Goal: Check status: Check status

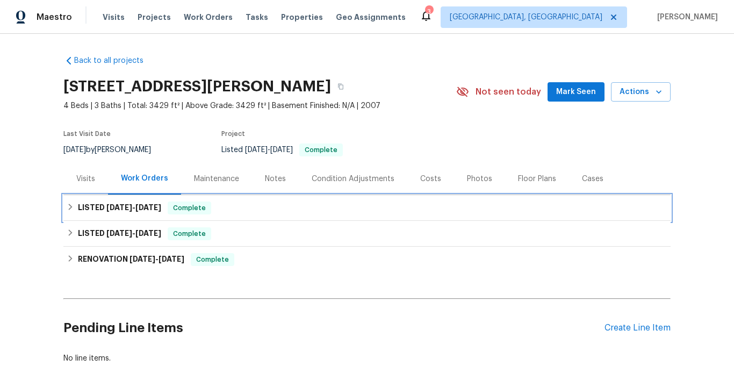
click at [145, 208] on span "[DATE]" at bounding box center [148, 208] width 26 height 8
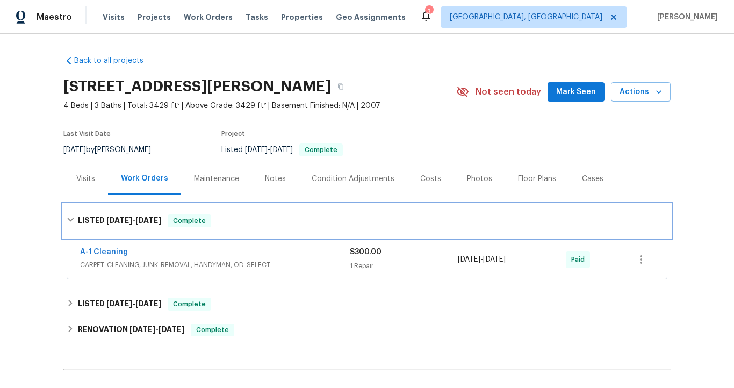
click at [152, 222] on span "[DATE]" at bounding box center [148, 220] width 26 height 8
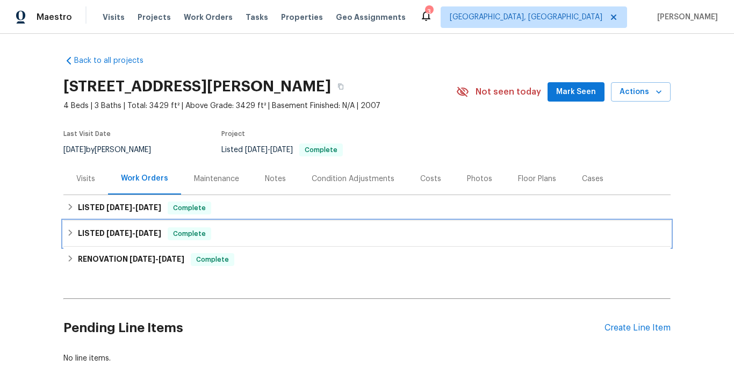
click at [154, 236] on span "[DATE]" at bounding box center [148, 233] width 26 height 8
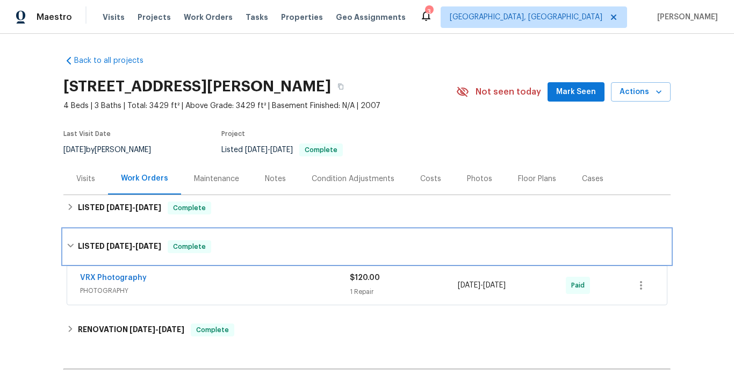
click at [154, 236] on div "LISTED [DATE] - [DATE] Complete" at bounding box center [366, 246] width 607 height 34
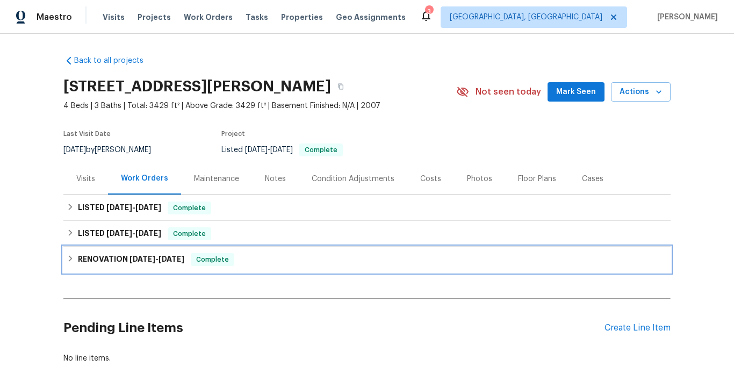
click at [154, 257] on span "[DATE] - [DATE]" at bounding box center [156, 259] width 55 height 8
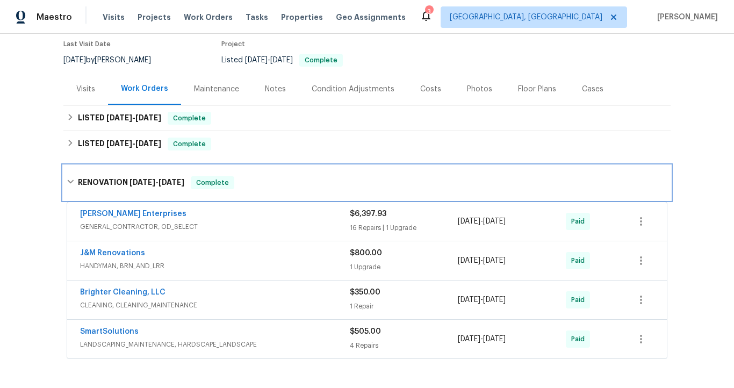
scroll to position [110, 0]
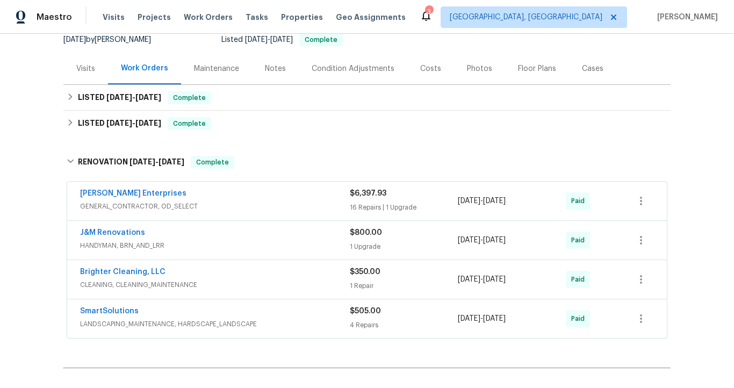
click at [205, 210] on span "GENERAL_CONTRACTOR, OD_SELECT" at bounding box center [215, 206] width 270 height 11
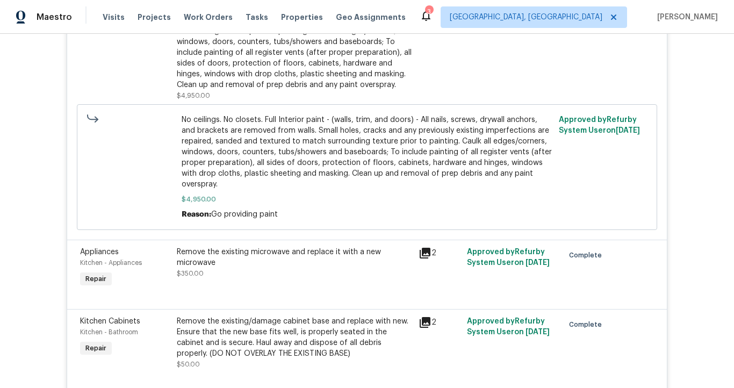
scroll to position [2001, 0]
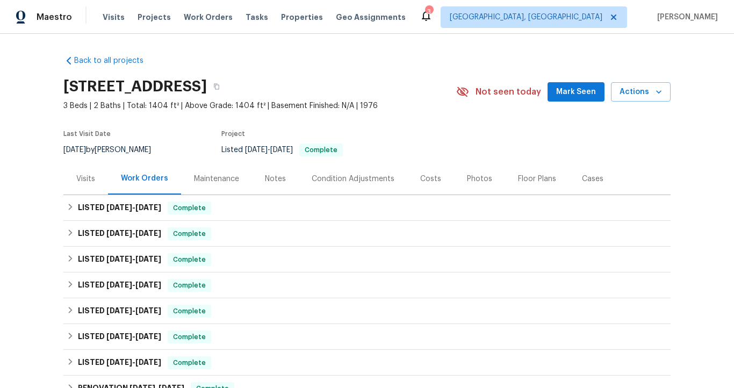
click at [86, 179] on div "Visits" at bounding box center [85, 178] width 19 height 11
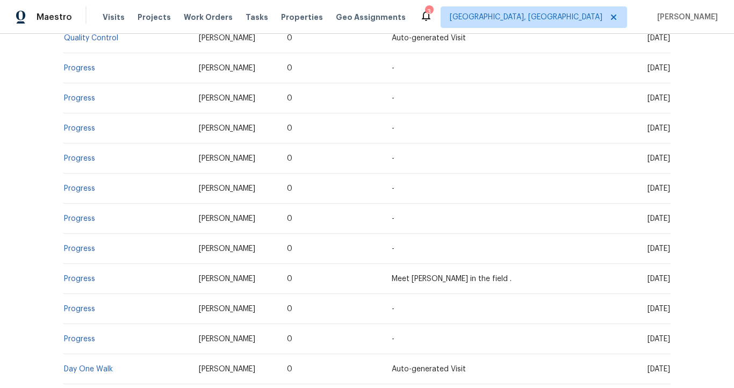
scroll to position [1025, 0]
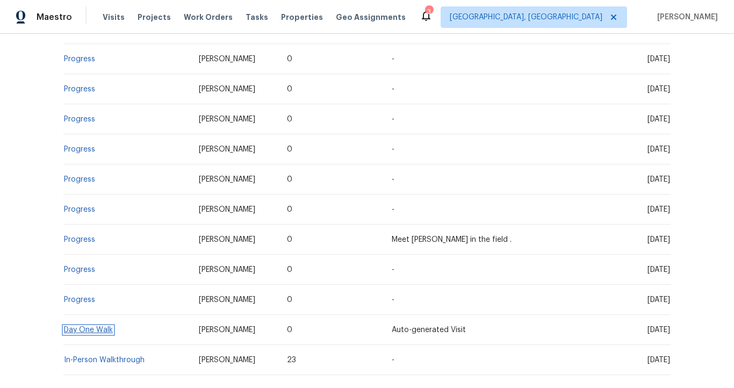
click at [105, 326] on link "Day One Walk" at bounding box center [88, 330] width 49 height 8
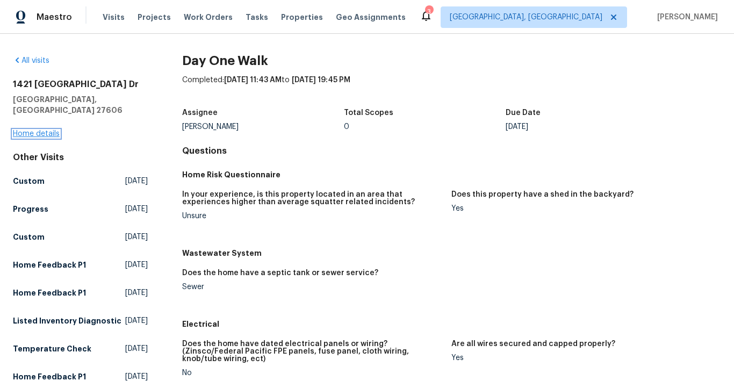
click at [38, 130] on link "Home details" at bounding box center [36, 134] width 47 height 8
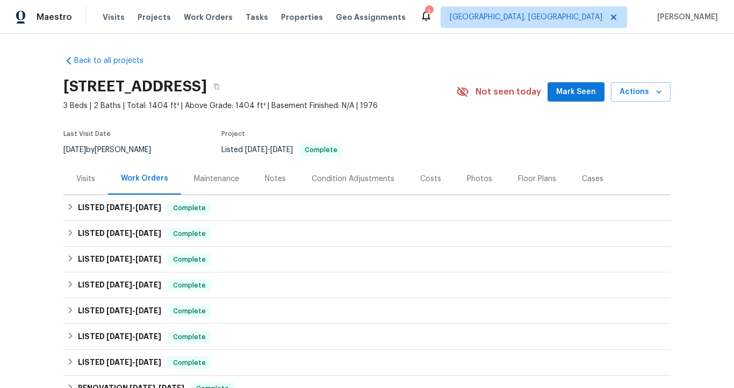
click at [93, 174] on div "Visits" at bounding box center [85, 179] width 45 height 32
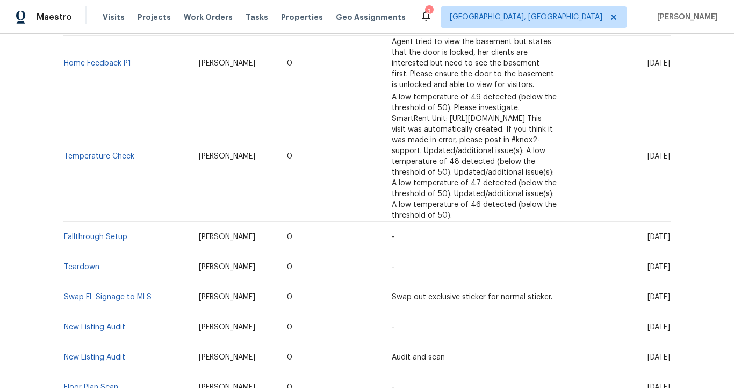
scroll to position [544, 0]
click at [88, 263] on link "Teardown" at bounding box center [81, 267] width 35 height 8
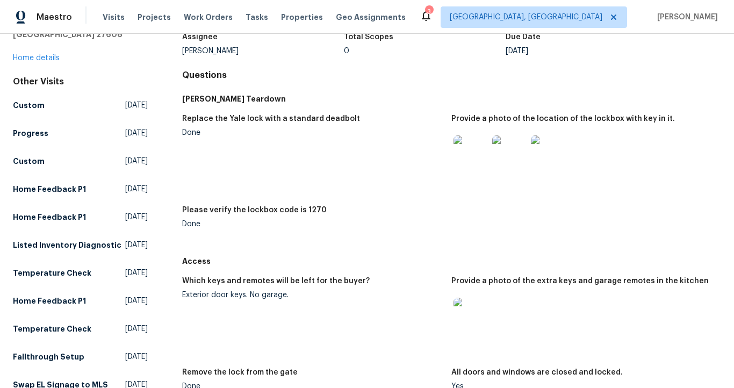
scroll to position [70, 0]
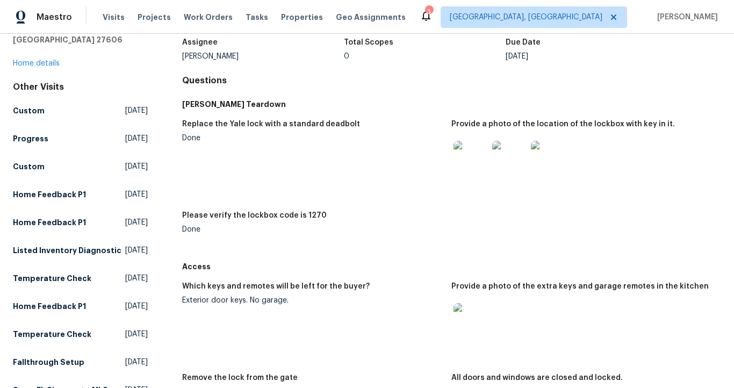
click at [477, 153] on img at bounding box center [470, 158] width 34 height 34
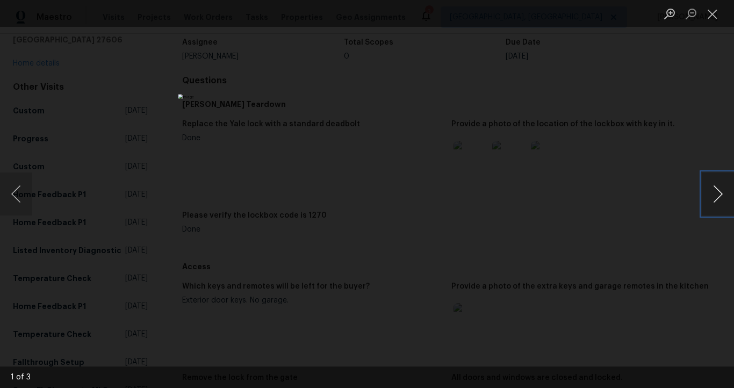
click at [716, 192] on button "Next image" at bounding box center [717, 193] width 32 height 43
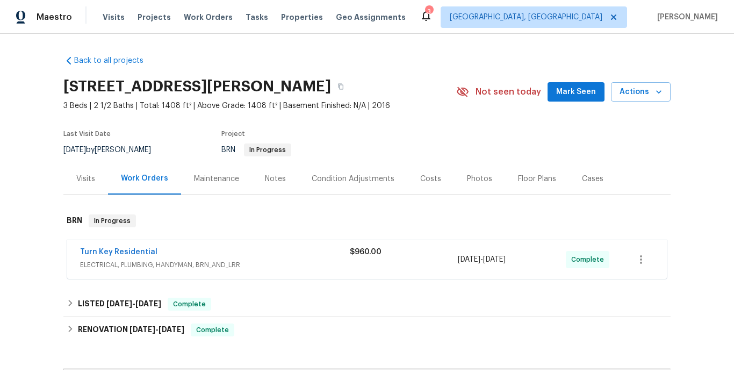
click at [83, 178] on div "Visits" at bounding box center [85, 178] width 19 height 11
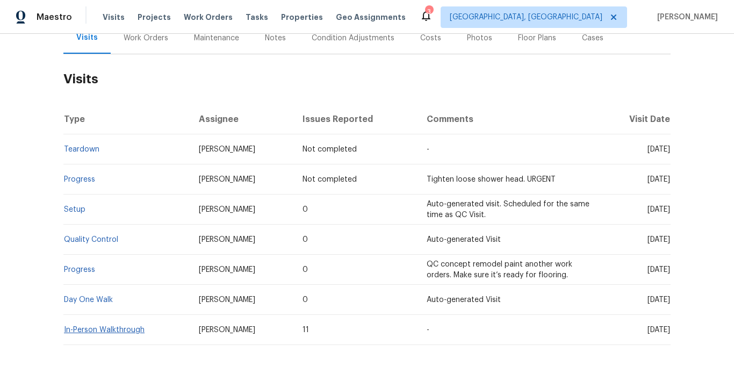
scroll to position [141, 0]
click at [84, 178] on link "Progress" at bounding box center [79, 179] width 31 height 8
